Goal: Entertainment & Leisure: Consume media (video, audio)

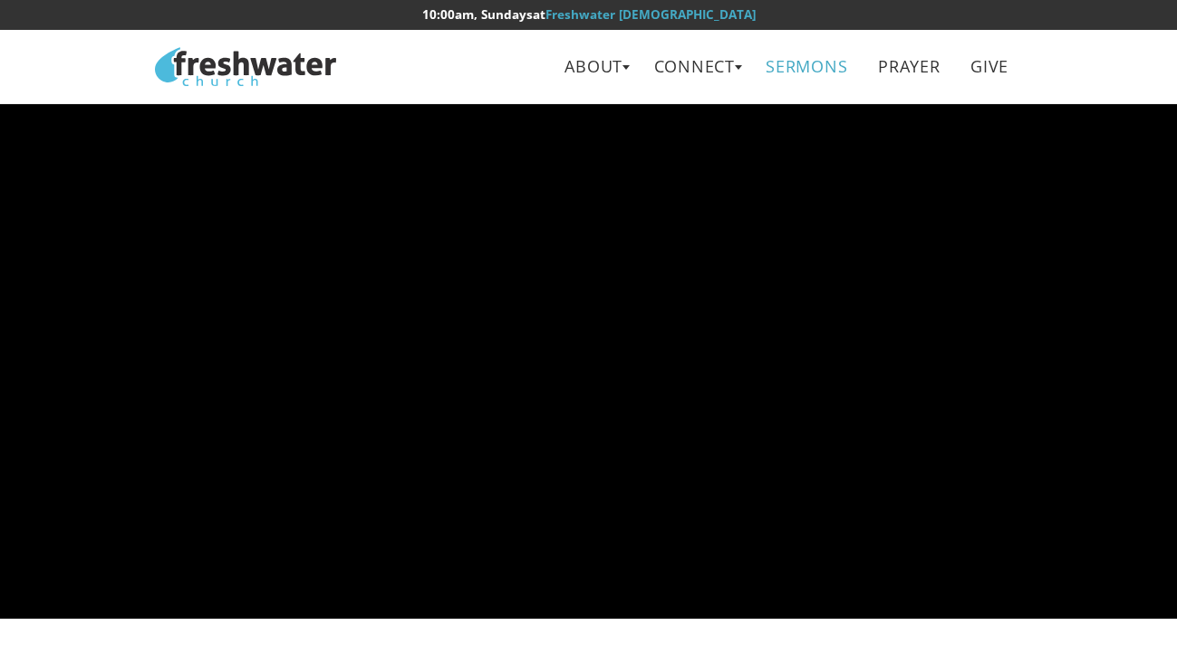
click at [779, 65] on link "Sermons" at bounding box center [807, 66] width 108 height 41
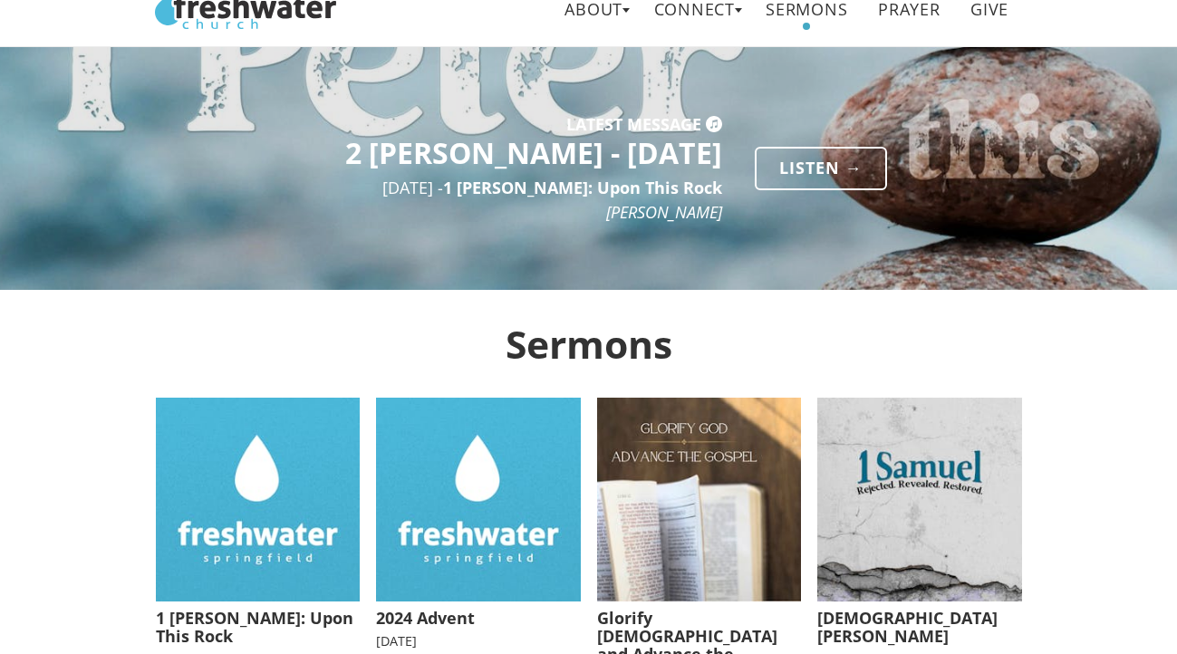
scroll to position [70, 0]
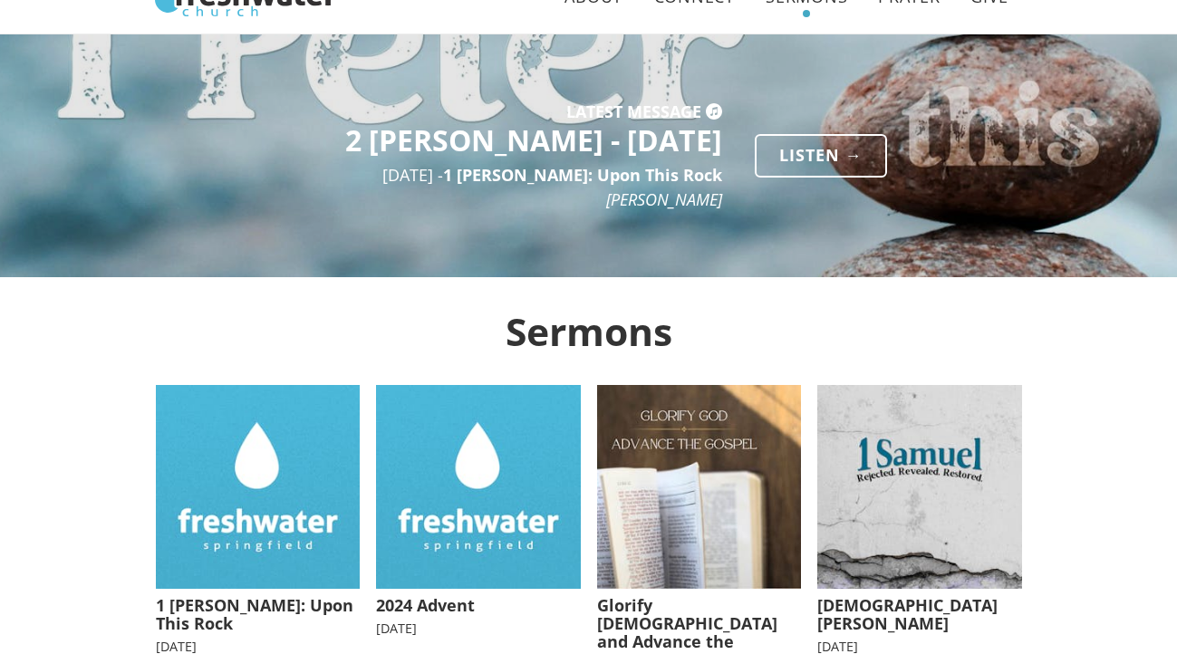
click at [313, 403] on img at bounding box center [258, 487] width 205 height 205
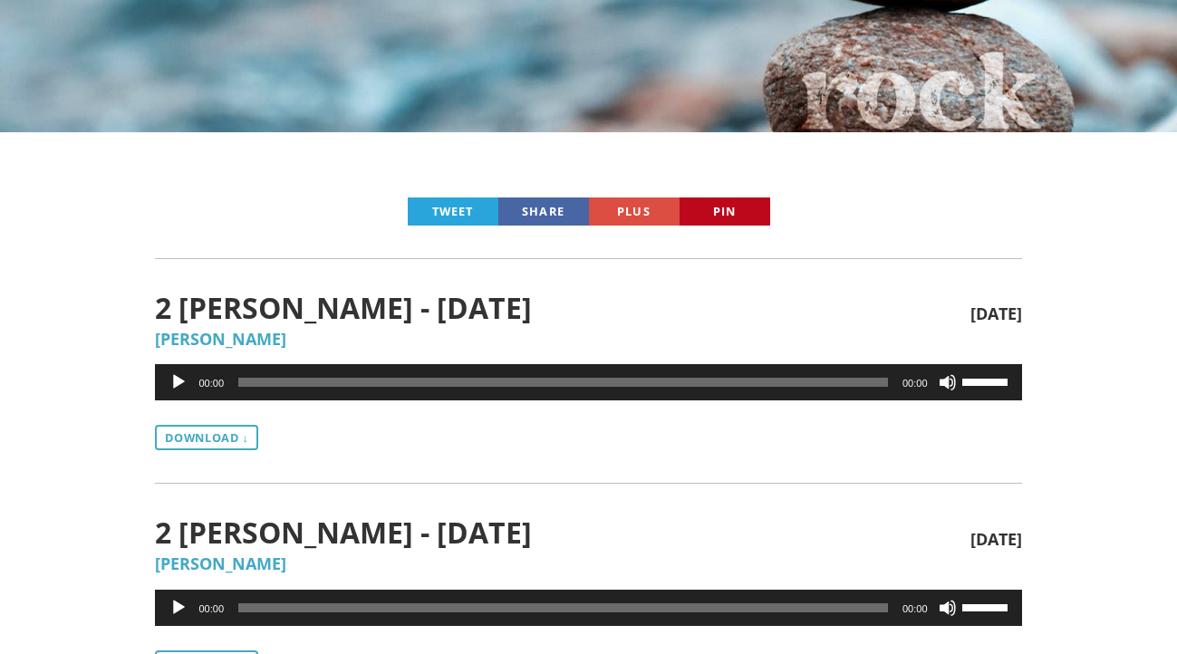
scroll to position [333, 0]
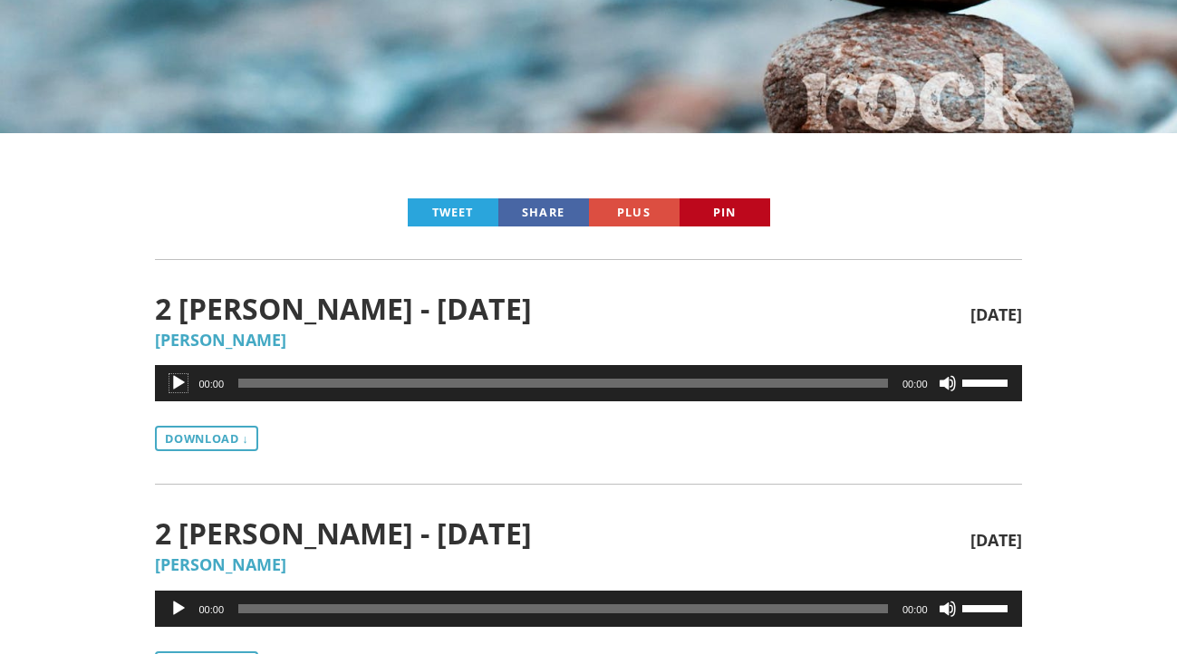
click at [188, 378] on button "Play" at bounding box center [178, 383] width 18 height 18
click at [180, 383] on button "Pause" at bounding box center [178, 383] width 18 height 18
click at [177, 379] on button "Play" at bounding box center [178, 383] width 18 height 18
click at [179, 384] on button "Pause" at bounding box center [178, 383] width 18 height 18
click at [178, 384] on button "Pause" at bounding box center [178, 383] width 18 height 18
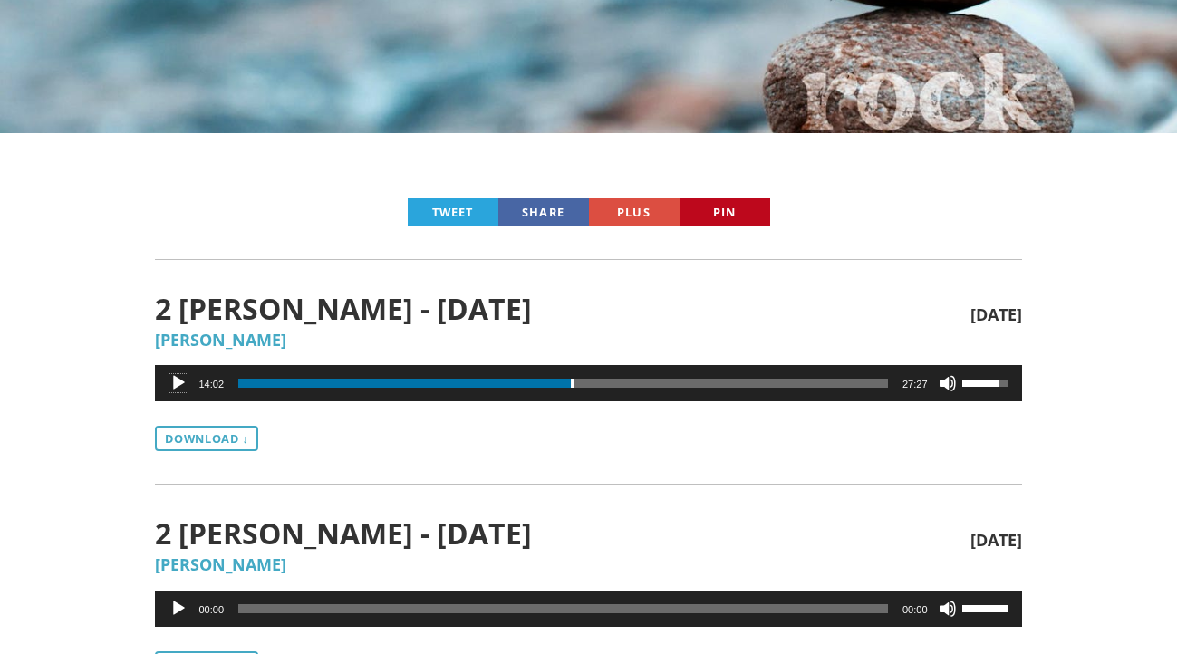
click at [178, 376] on button "Play" at bounding box center [178, 383] width 18 height 18
click at [608, 383] on span "15:37" at bounding box center [563, 383] width 650 height 9
click at [176, 381] on button "Pause" at bounding box center [178, 383] width 18 height 18
click at [176, 381] on button "Play" at bounding box center [178, 383] width 18 height 18
click at [178, 379] on button "Pause" at bounding box center [178, 383] width 18 height 18
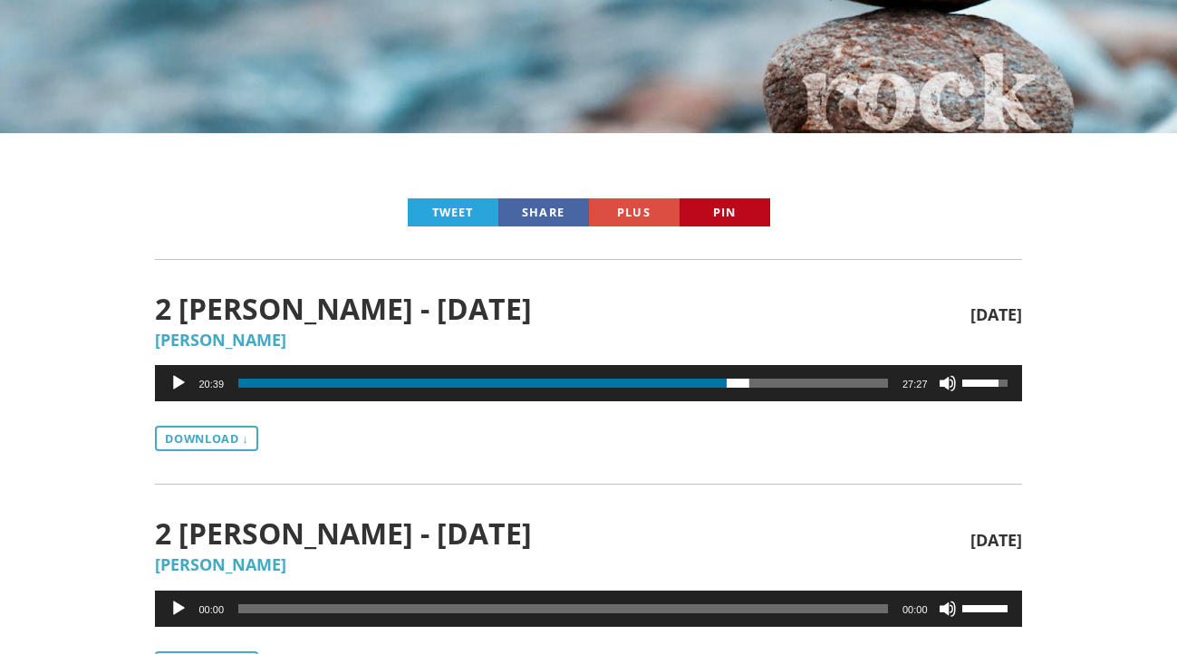
click at [178, 379] on button "Play" at bounding box center [178, 383] width 18 height 18
click at [178, 379] on button "Pause" at bounding box center [178, 383] width 18 height 18
